Goal: Information Seeking & Learning: Learn about a topic

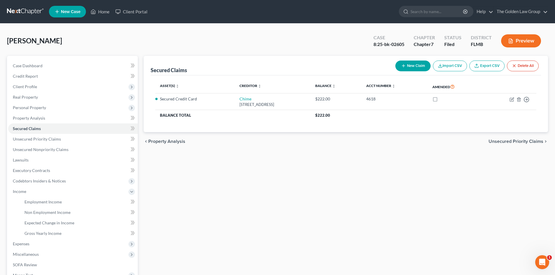
click at [31, 13] on link at bounding box center [25, 11] width 37 height 10
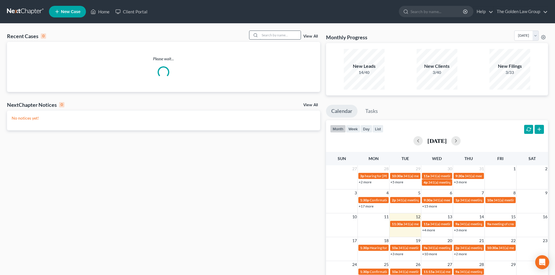
click at [272, 34] on input "search" at bounding box center [280, 35] width 41 height 8
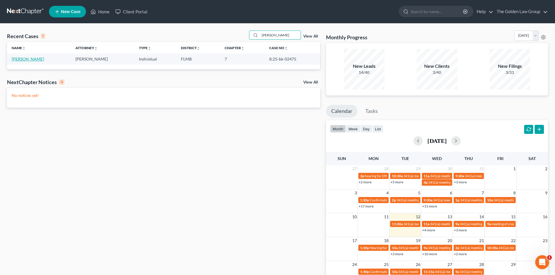
type input "boehn"
click at [17, 58] on link "Boehning, Angel" at bounding box center [28, 58] width 32 height 5
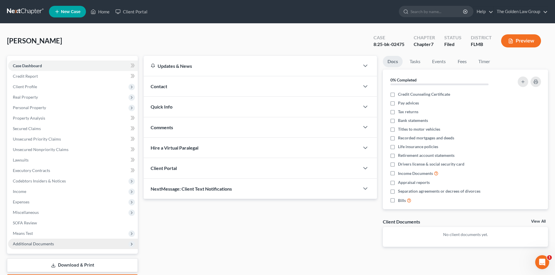
drag, startPoint x: 45, startPoint y: 247, endPoint x: 58, endPoint y: 244, distance: 12.5
click at [45, 247] on span "Additional Documents" at bounding box center [73, 244] width 130 height 10
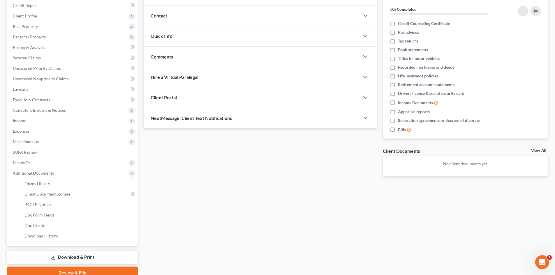
scroll to position [97, 0]
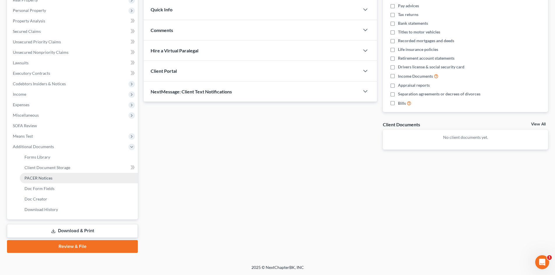
click at [41, 178] on span "PACER Notices" at bounding box center [38, 178] width 28 height 5
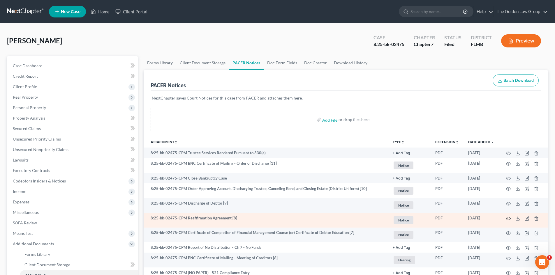
click at [509, 217] on icon "button" at bounding box center [508, 218] width 4 height 3
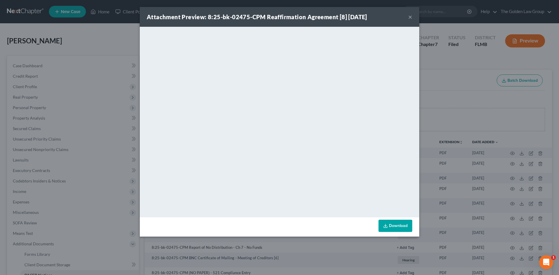
click at [409, 16] on button "×" at bounding box center [410, 16] width 4 height 7
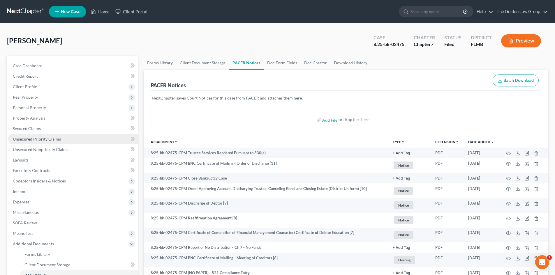
click at [41, 142] on link "Unsecured Priority Claims" at bounding box center [73, 139] width 130 height 10
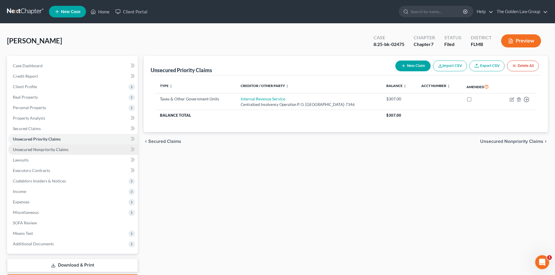
click at [37, 151] on span "Unsecured Nonpriority Claims" at bounding box center [41, 149] width 56 height 5
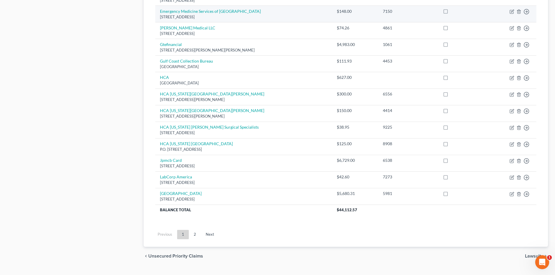
scroll to position [399, 0]
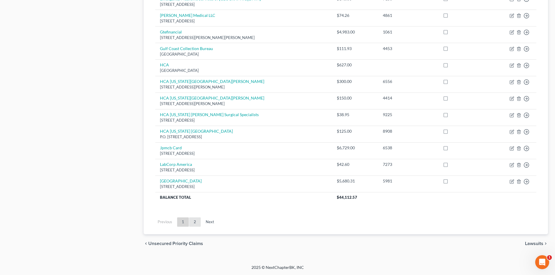
click at [192, 225] on link "2" at bounding box center [195, 222] width 12 height 9
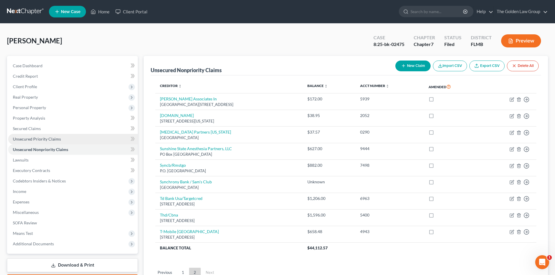
scroll to position [50, 0]
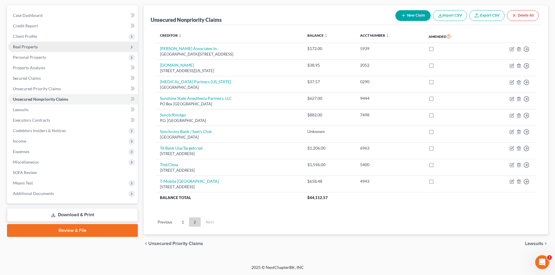
click at [42, 47] on span "Real Property" at bounding box center [73, 47] width 130 height 10
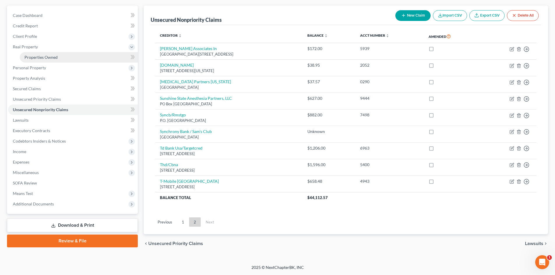
click at [43, 56] on span "Properties Owned" at bounding box center [40, 57] width 33 height 5
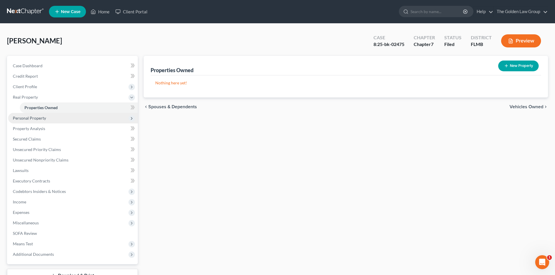
click at [36, 119] on span "Personal Property" at bounding box center [29, 118] width 33 height 5
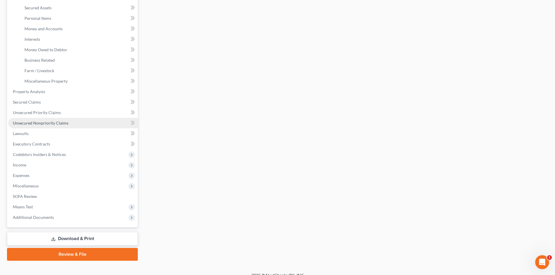
scroll to position [139, 0]
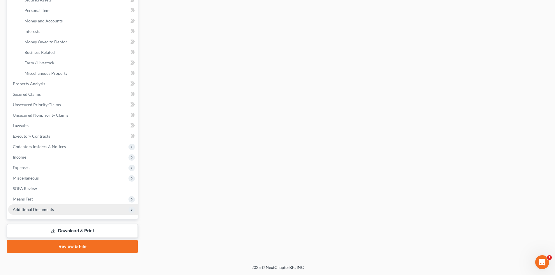
click at [44, 211] on span "Additional Documents" at bounding box center [33, 209] width 41 height 5
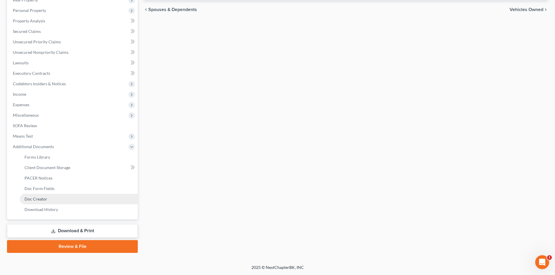
scroll to position [97, 0]
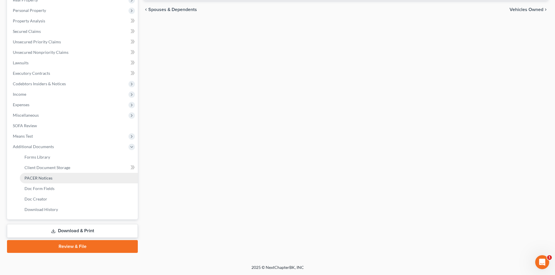
click at [43, 180] on span "PACER Notices" at bounding box center [38, 178] width 28 height 5
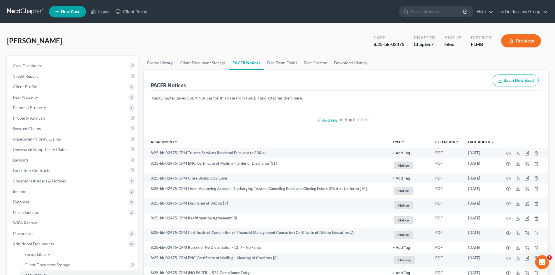
scroll to position [116, 0]
